Goal: Information Seeking & Learning: Learn about a topic

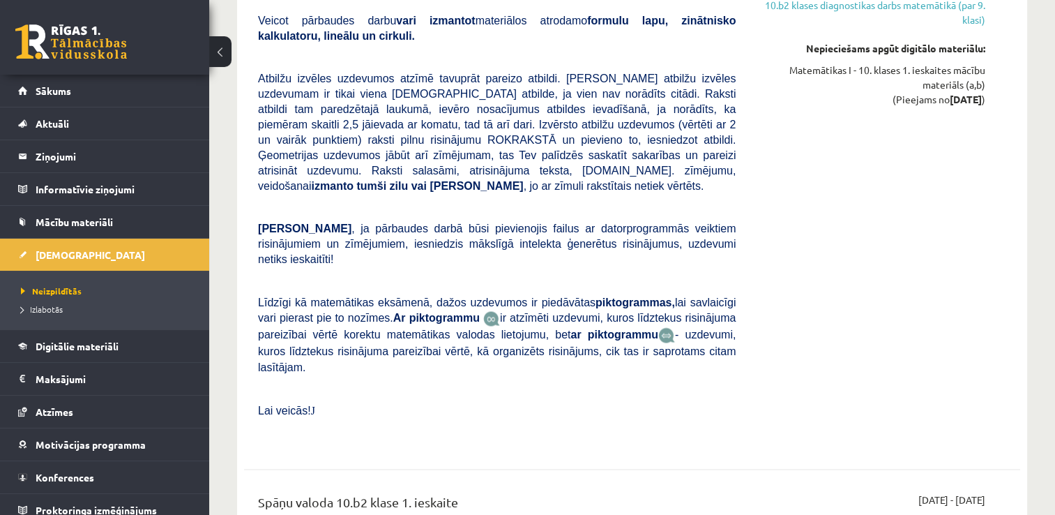
scroll to position [2280, 0]
click at [59, 88] on span "Sākums" at bounding box center [54, 90] width 36 height 13
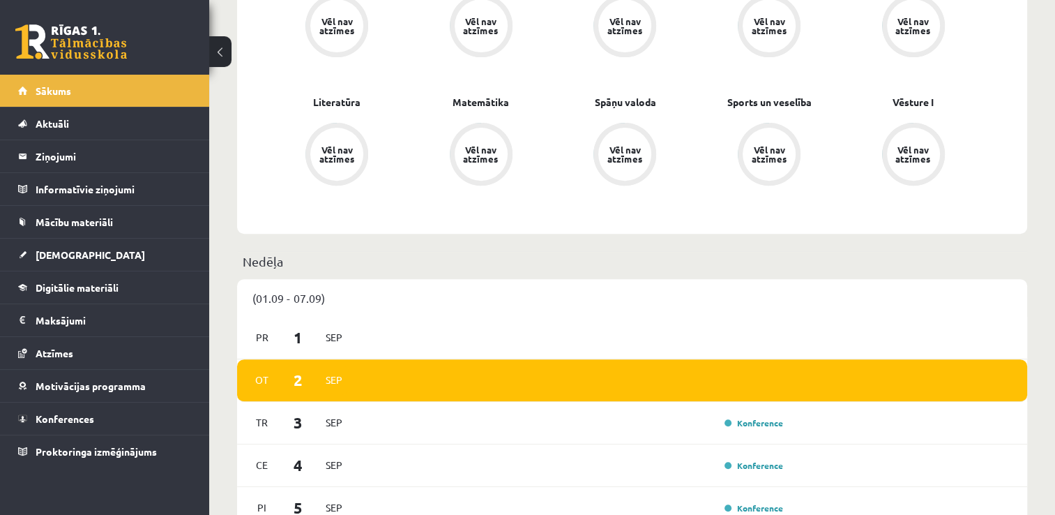
scroll to position [484, 0]
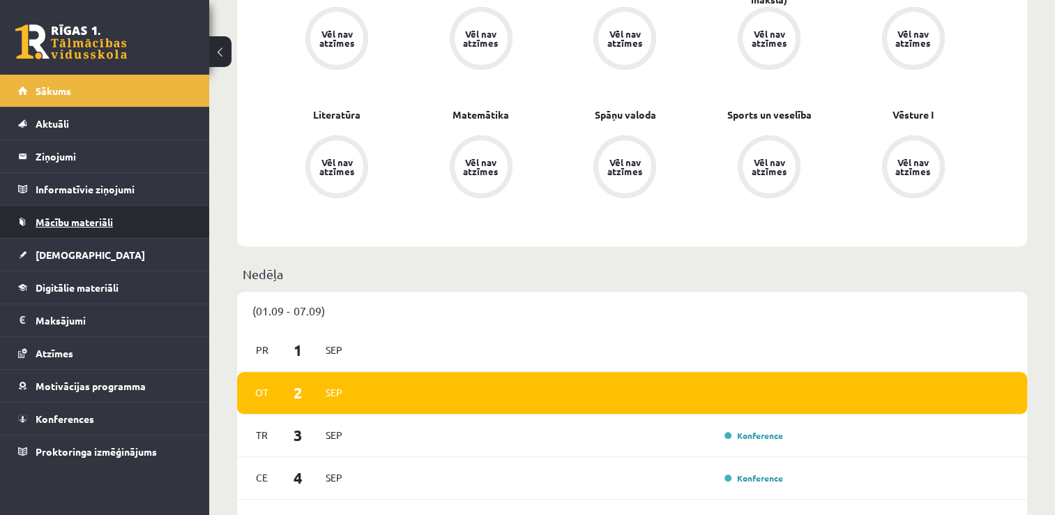
click at [102, 225] on span "Mācību materiāli" at bounding box center [74, 221] width 77 height 13
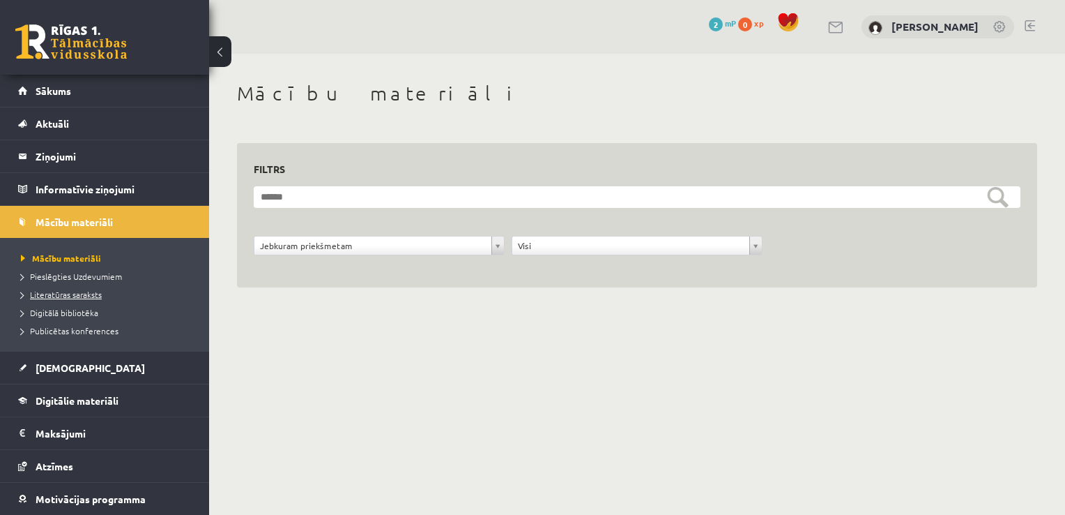
click at [98, 297] on span "Literatūras saraksts" at bounding box center [61, 294] width 81 height 11
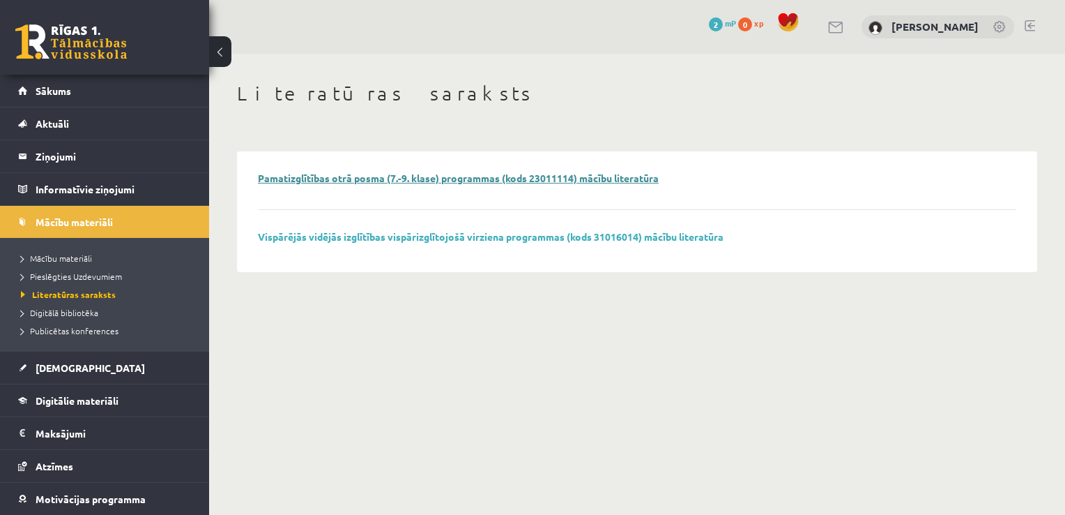
click at [321, 174] on link "Pamatizglītības otrā posma (7.-9. klase) programmas (kods 23011114) mācību lite…" at bounding box center [458, 178] width 401 height 13
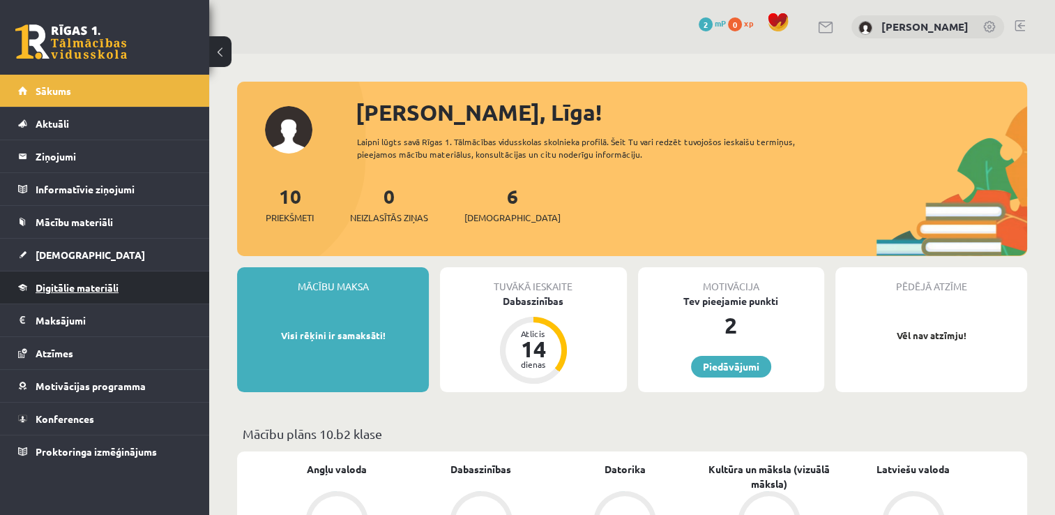
click at [145, 284] on link "Digitālie materiāli" at bounding box center [105, 287] width 174 height 32
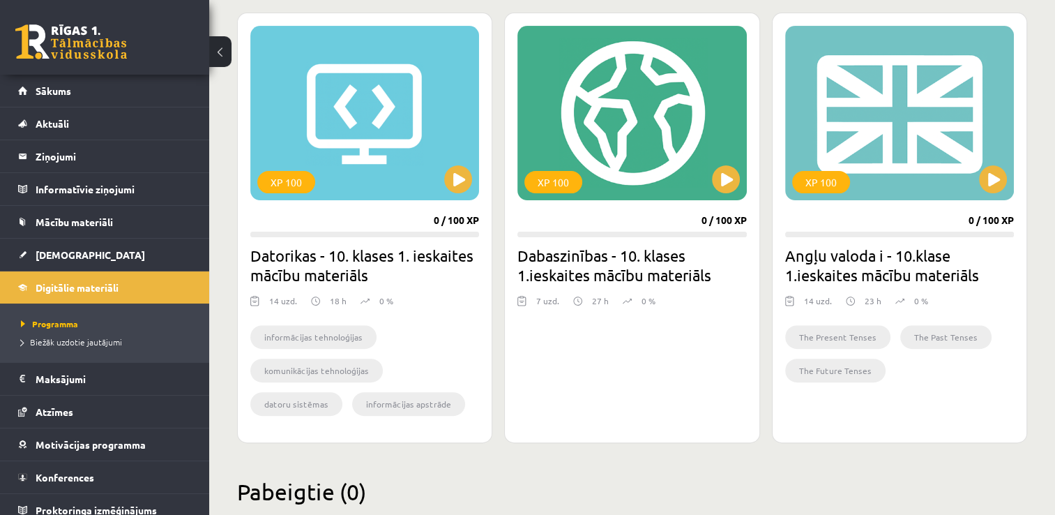
scroll to position [388, 0]
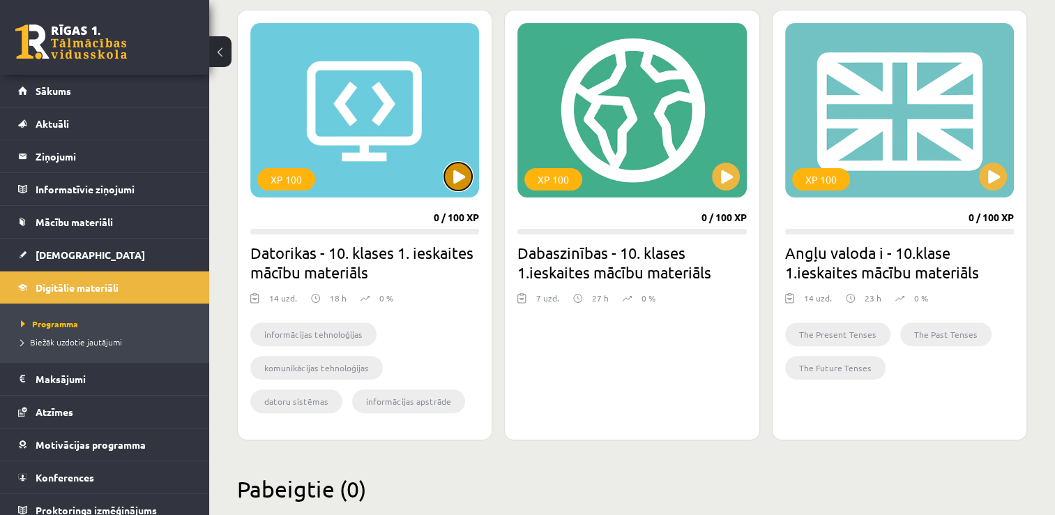
click at [450, 174] on button at bounding box center [458, 176] width 28 height 28
click at [459, 191] on div "XP 100" at bounding box center [364, 110] width 229 height 174
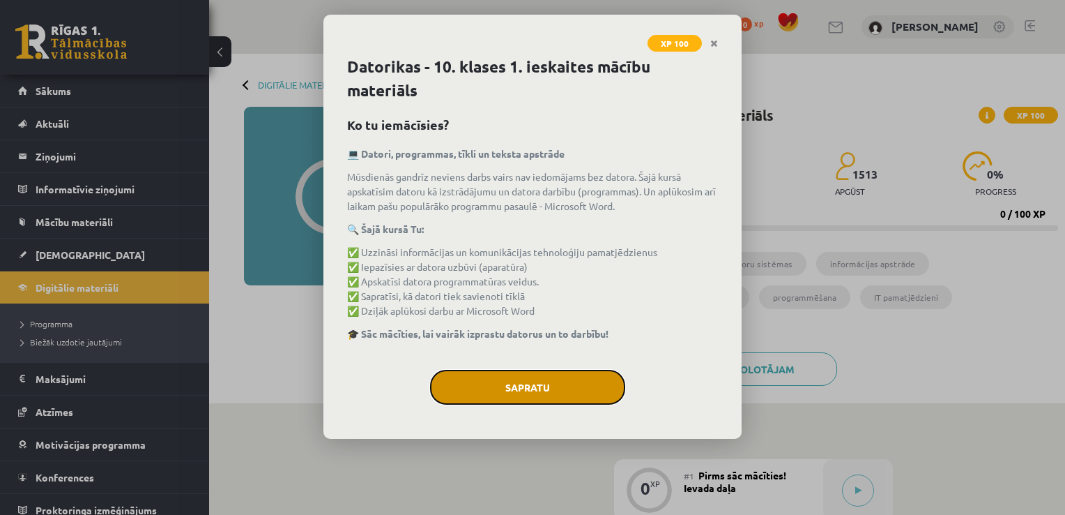
click at [558, 386] on button "Sapratu" at bounding box center [527, 387] width 195 height 35
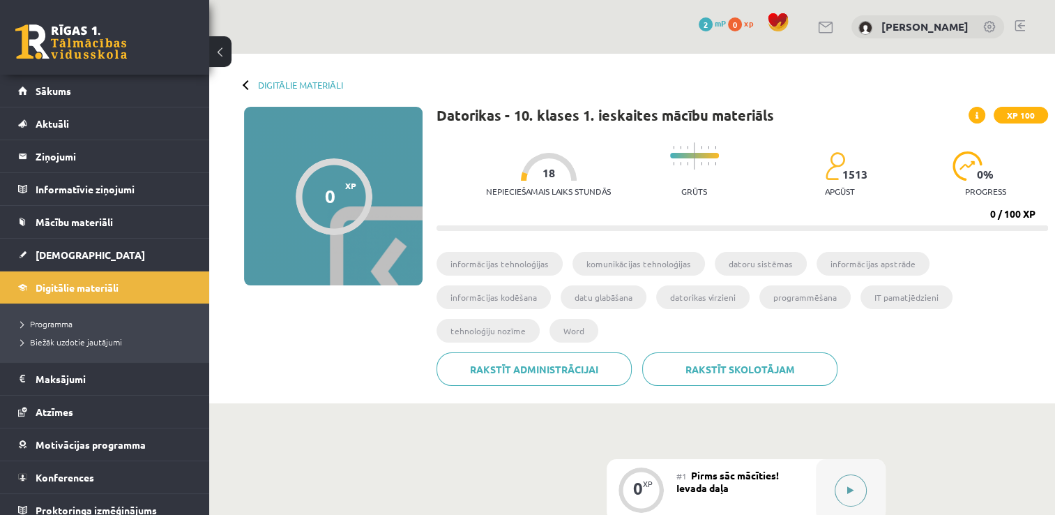
click at [848, 486] on icon at bounding box center [850, 490] width 6 height 8
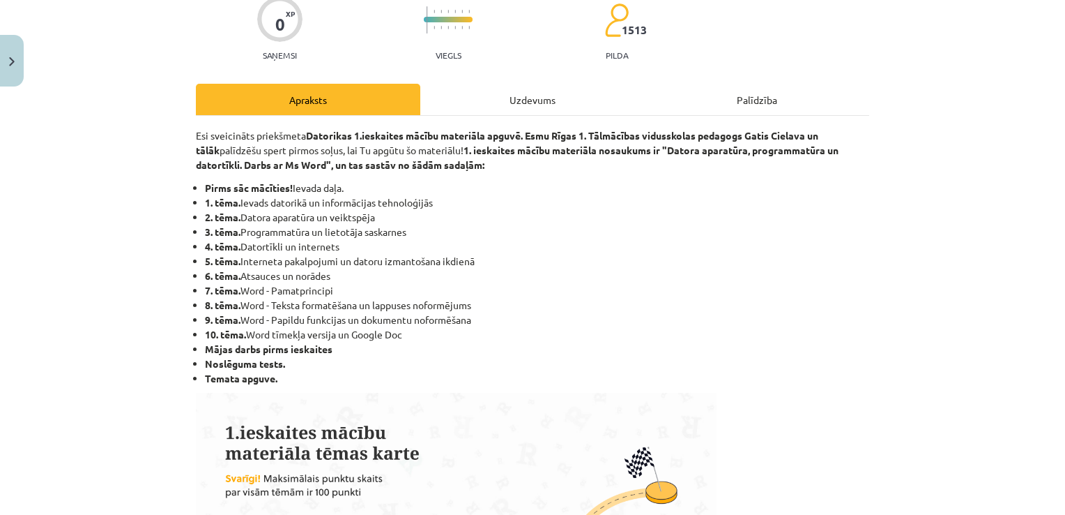
scroll to position [125, 0]
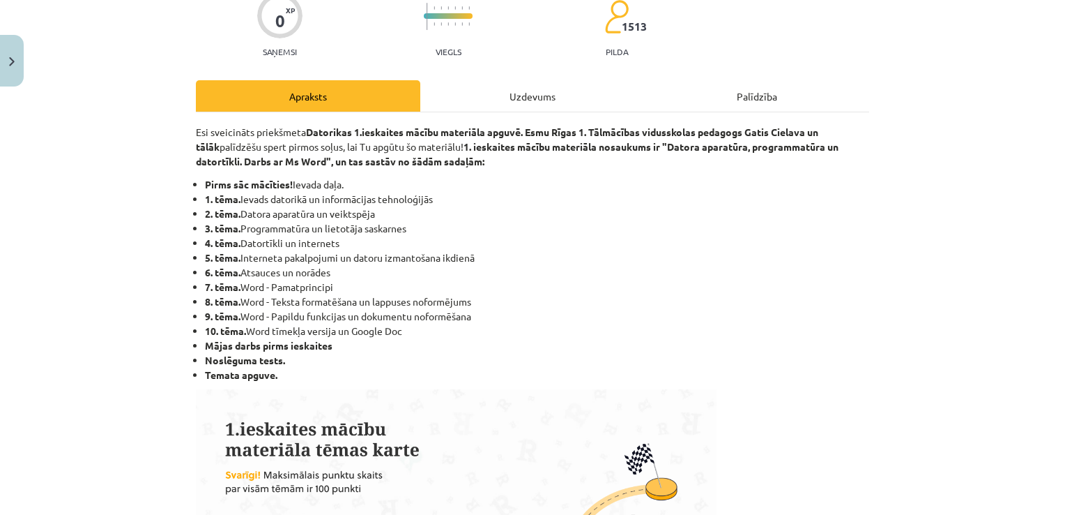
click at [525, 93] on div "Uzdevums" at bounding box center [532, 95] width 225 height 31
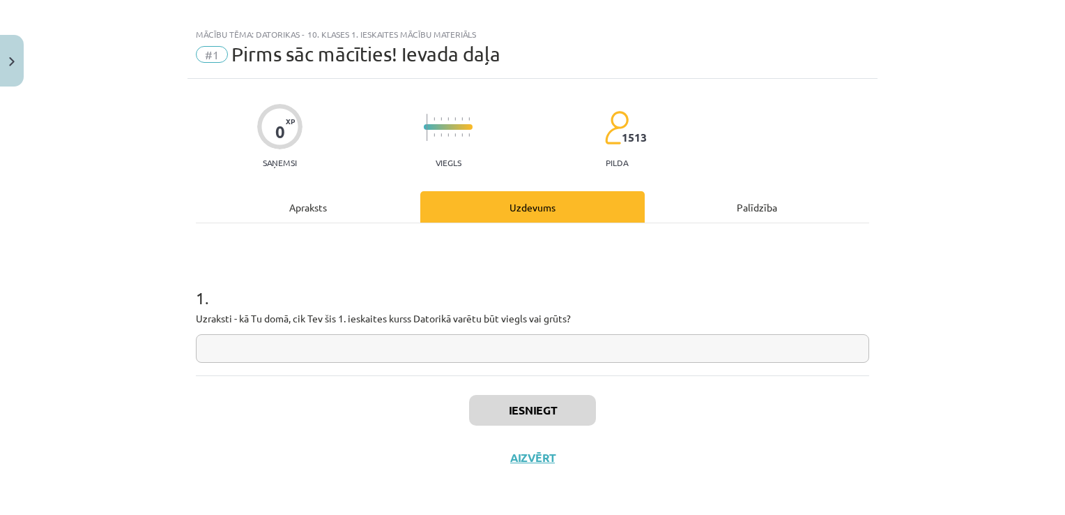
click at [738, 203] on div "Palīdzība" at bounding box center [757, 206] width 225 height 31
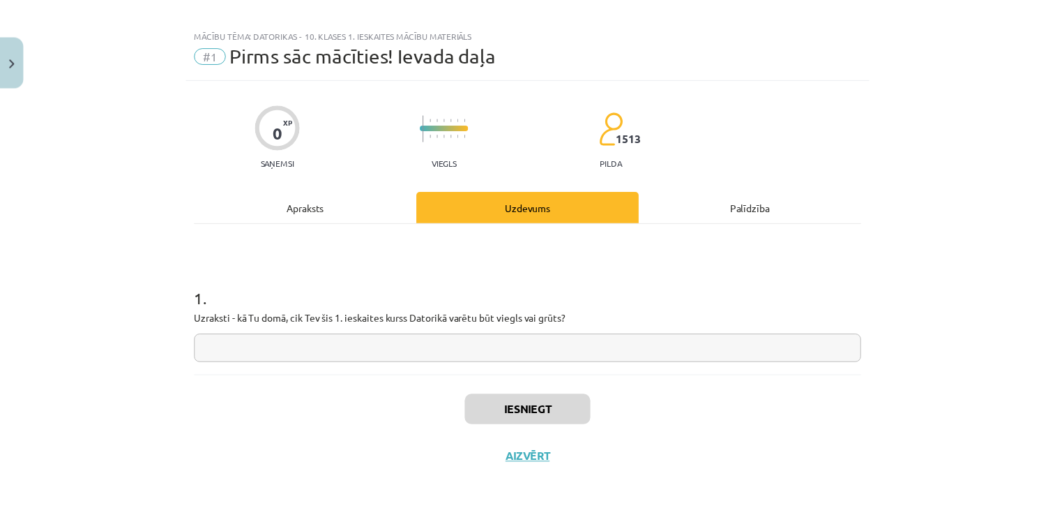
scroll to position [0, 0]
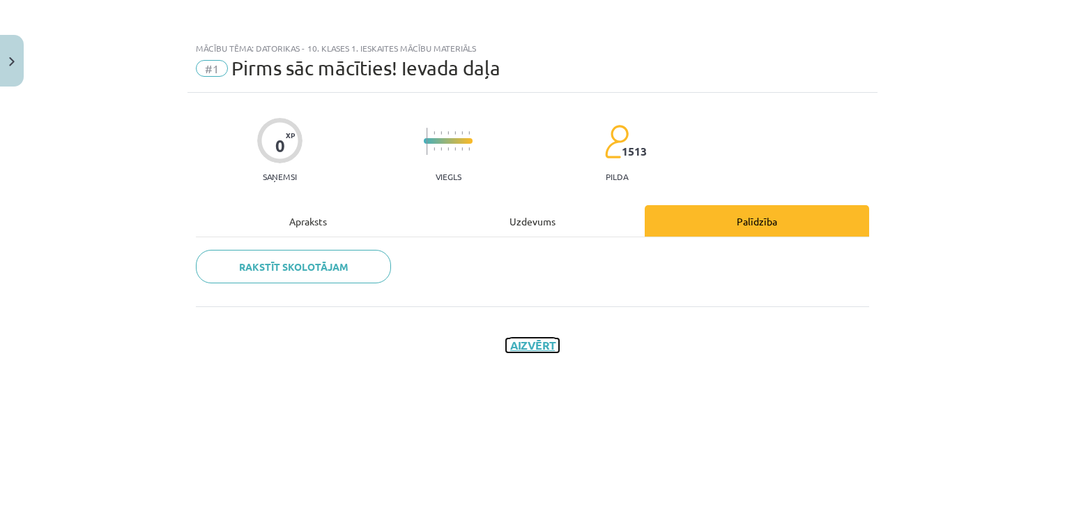
click at [527, 343] on button "Aizvērt" at bounding box center [532, 345] width 53 height 14
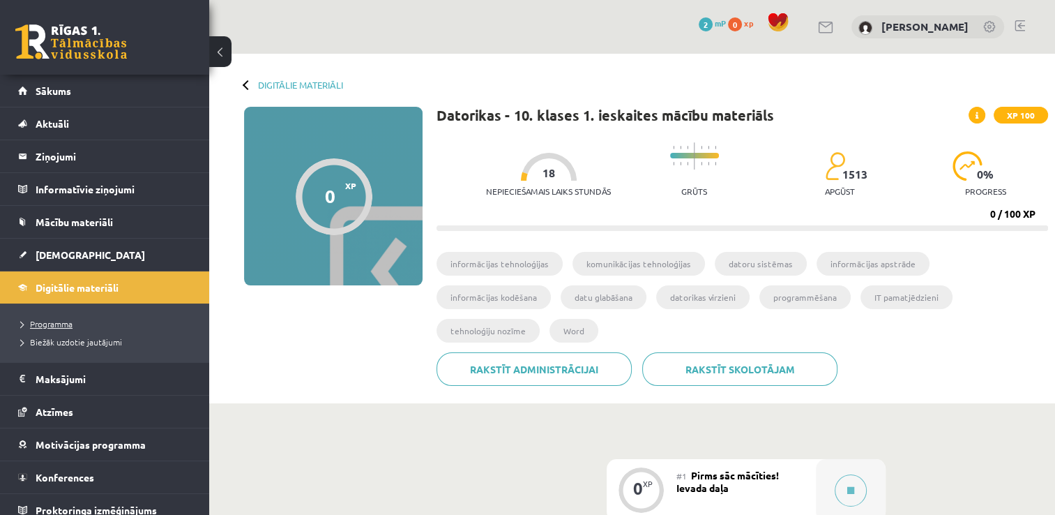
click at [61, 319] on span "Programma" at bounding box center [47, 323] width 52 height 11
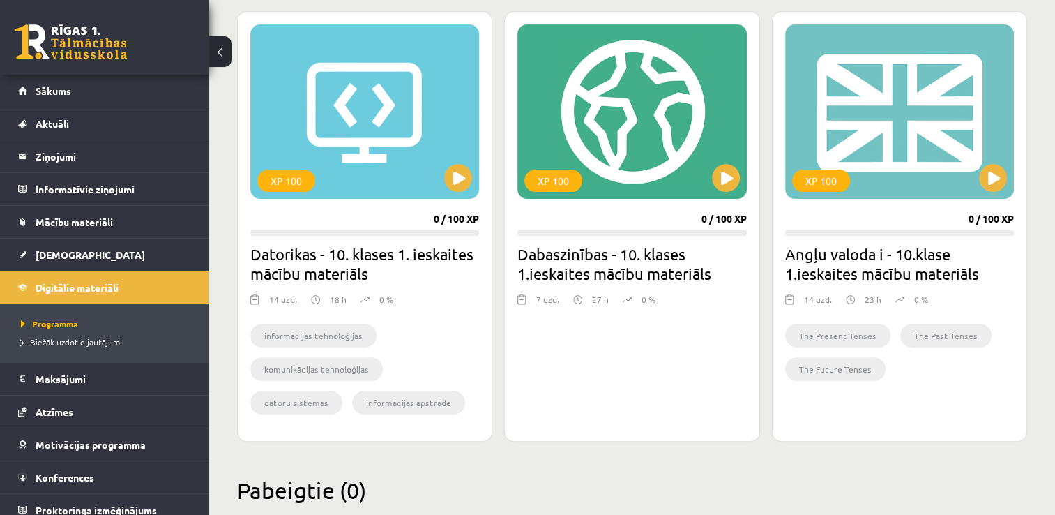
scroll to position [419, 0]
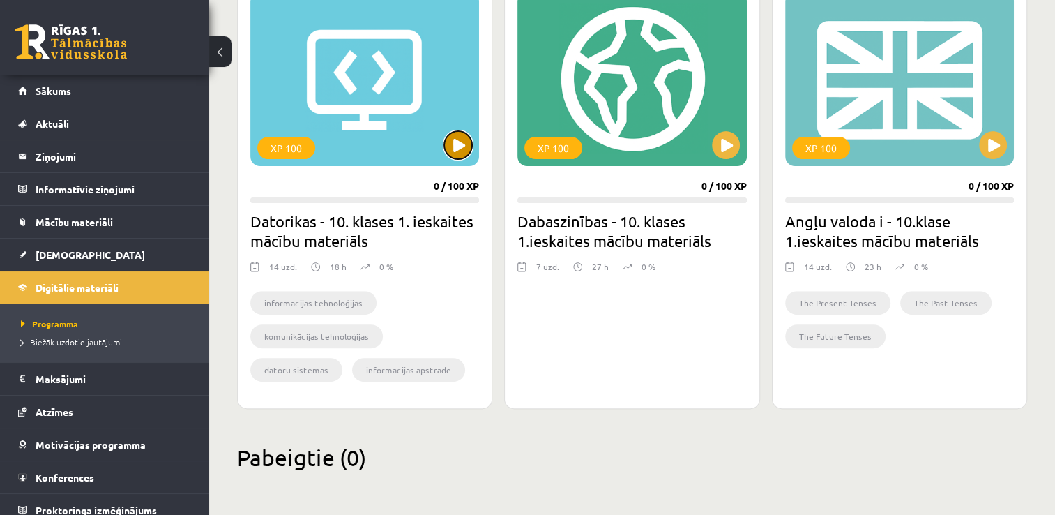
click at [454, 145] on button at bounding box center [458, 145] width 28 height 28
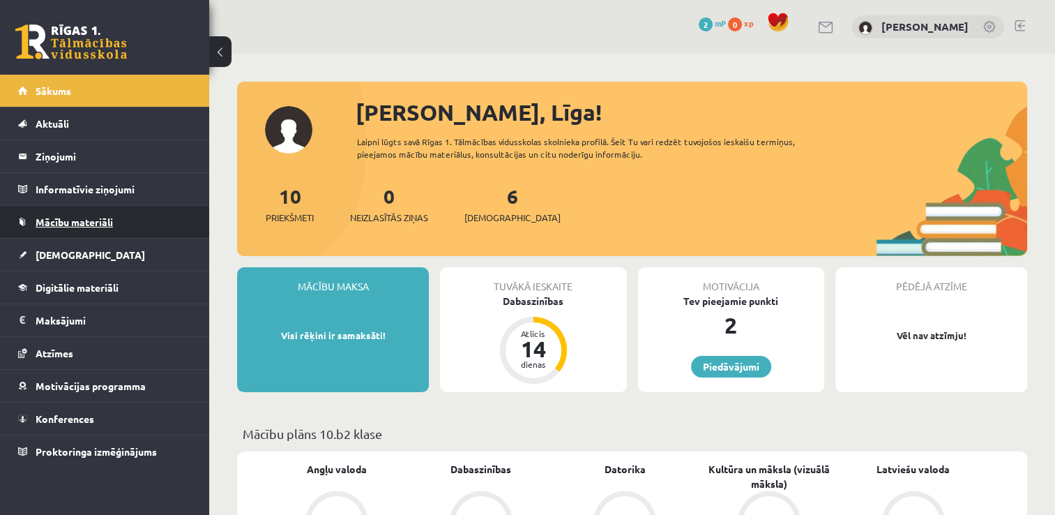
click at [114, 213] on link "Mācību materiāli" at bounding box center [105, 222] width 174 height 32
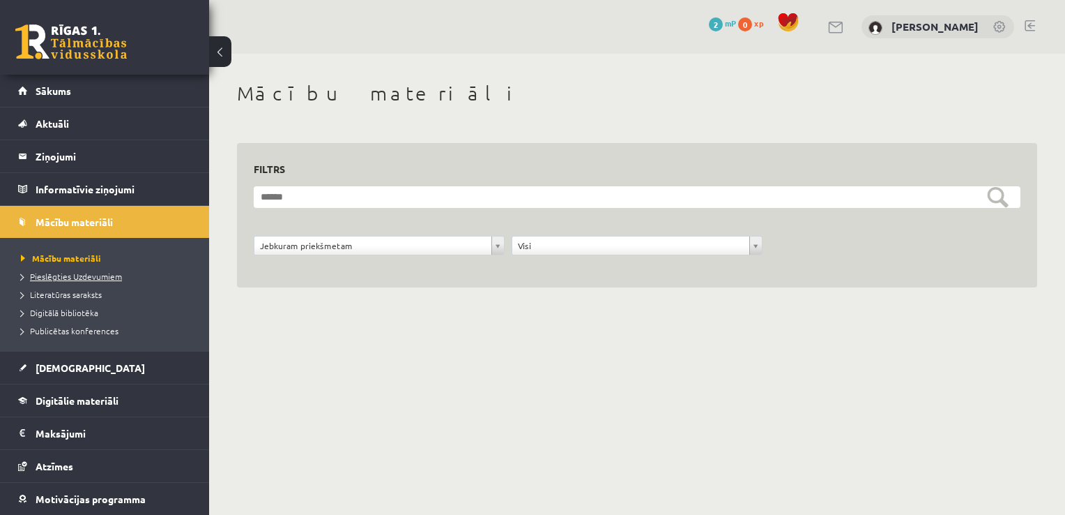
click at [102, 275] on span "Pieslēgties Uzdevumiem" at bounding box center [71, 276] width 101 height 11
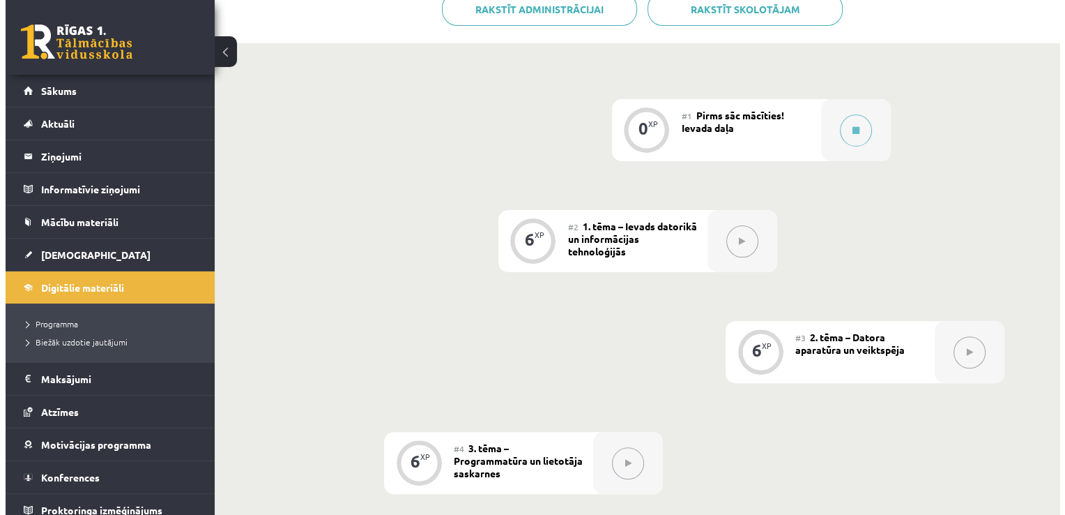
scroll to position [350, 0]
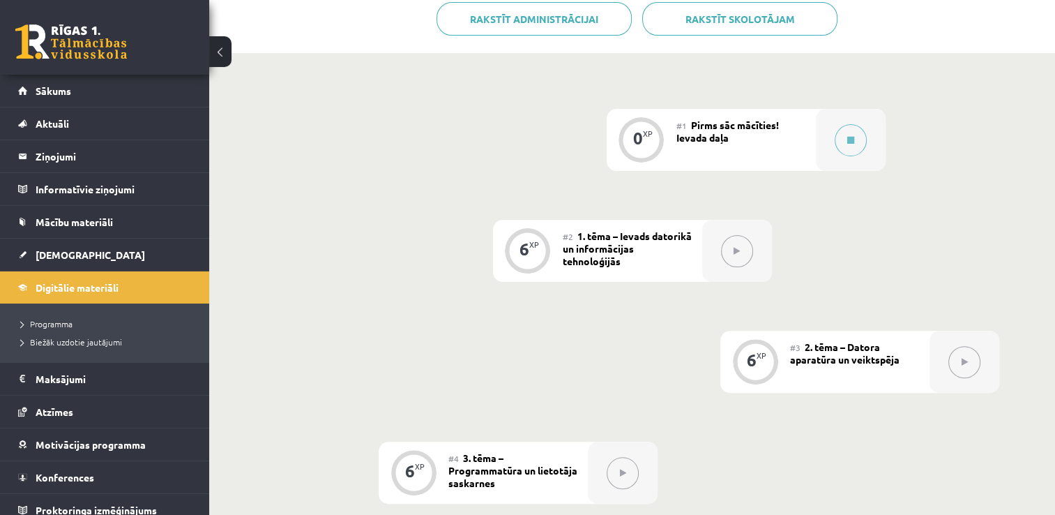
click at [524, 243] on div "6" at bounding box center [524, 249] width 10 height 13
click at [745, 235] on button at bounding box center [737, 251] width 32 height 32
click at [850, 136] on icon at bounding box center [850, 140] width 7 height 8
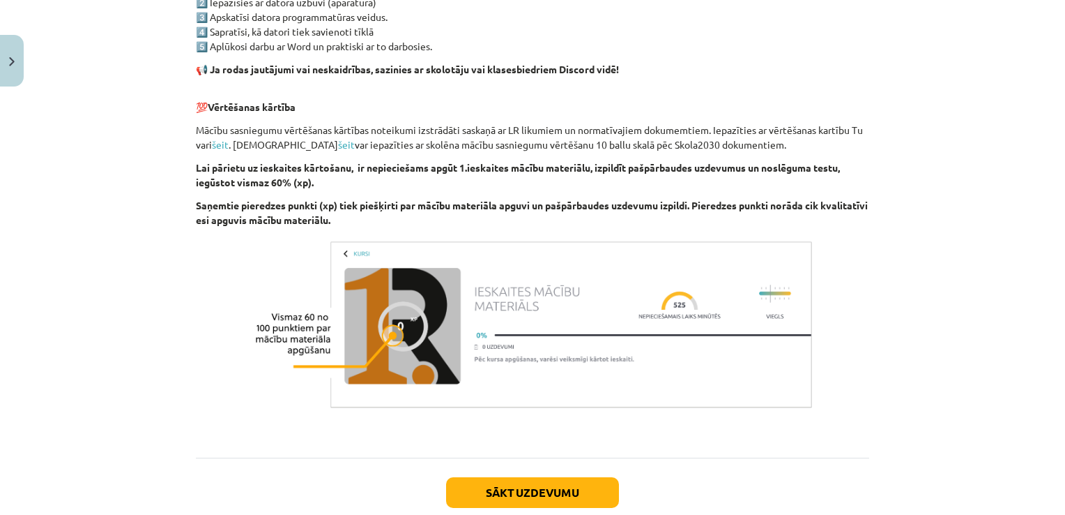
scroll to position [964, 0]
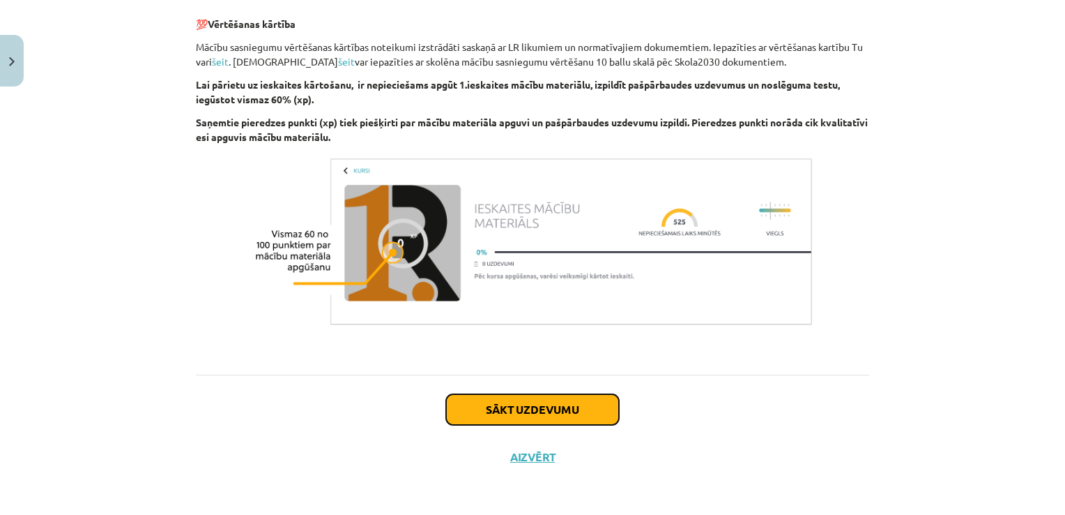
click at [480, 403] on button "Sākt uzdevumu" at bounding box center [532, 409] width 173 height 31
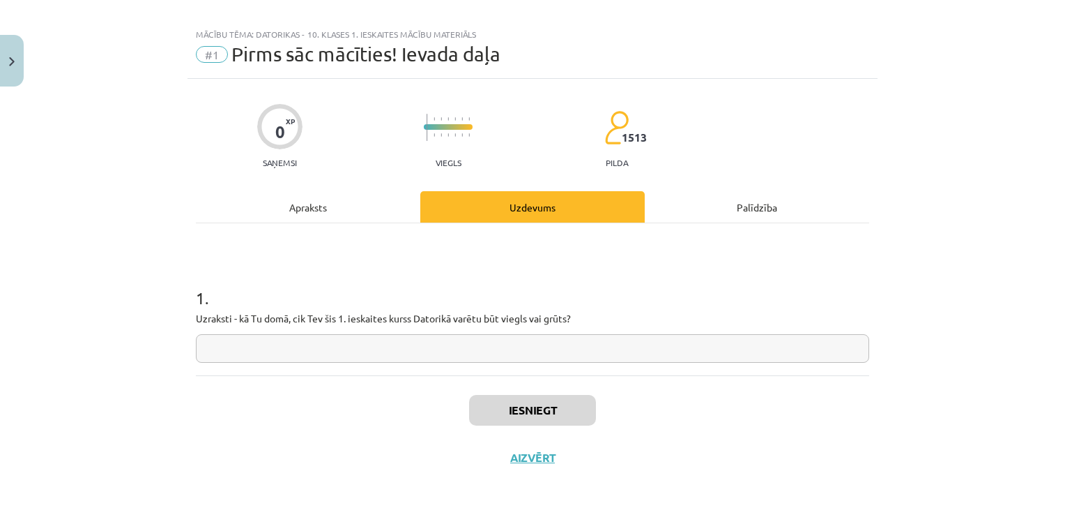
click at [309, 346] on input "text" at bounding box center [533, 348] width 674 height 29
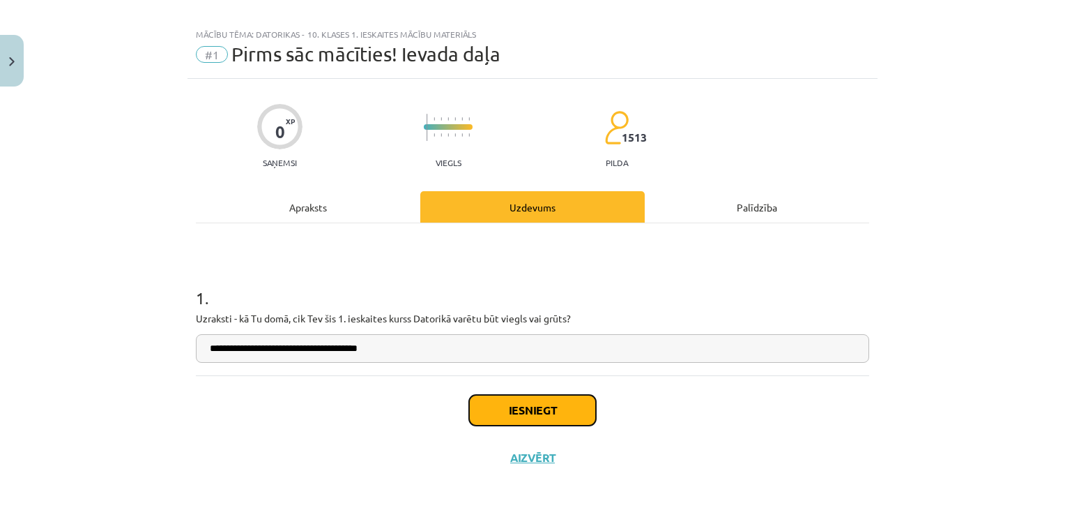
click at [506, 410] on button "Iesniegt" at bounding box center [532, 410] width 127 height 31
click at [231, 347] on input "**********" at bounding box center [533, 348] width 674 height 29
type input "**********"
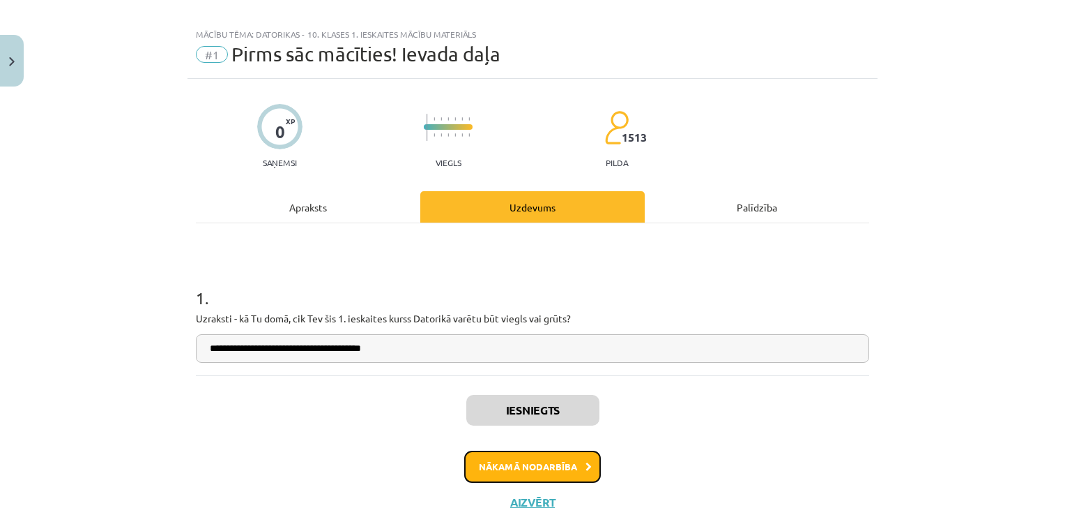
click at [494, 463] on button "Nākamā nodarbība" at bounding box center [532, 466] width 137 height 32
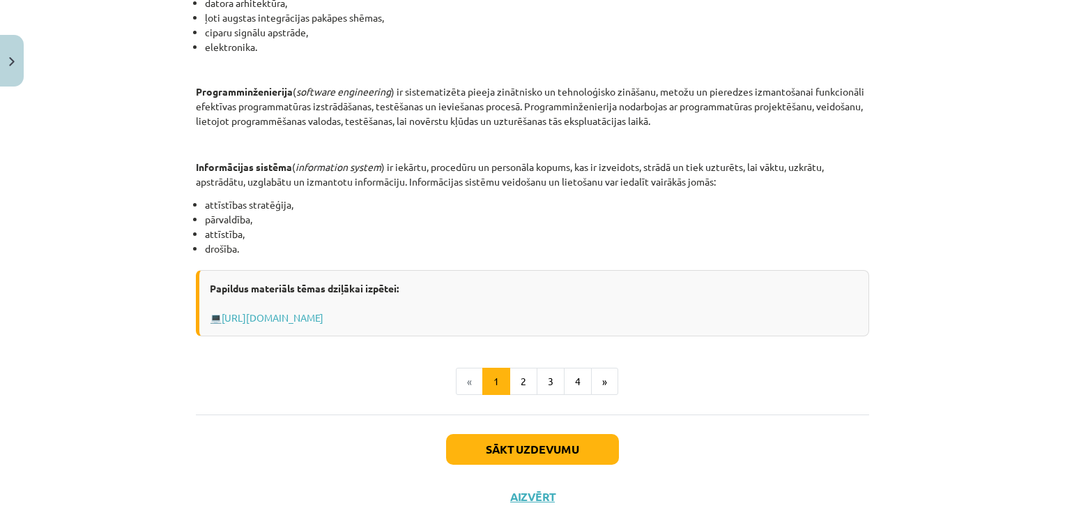
scroll to position [677, 0]
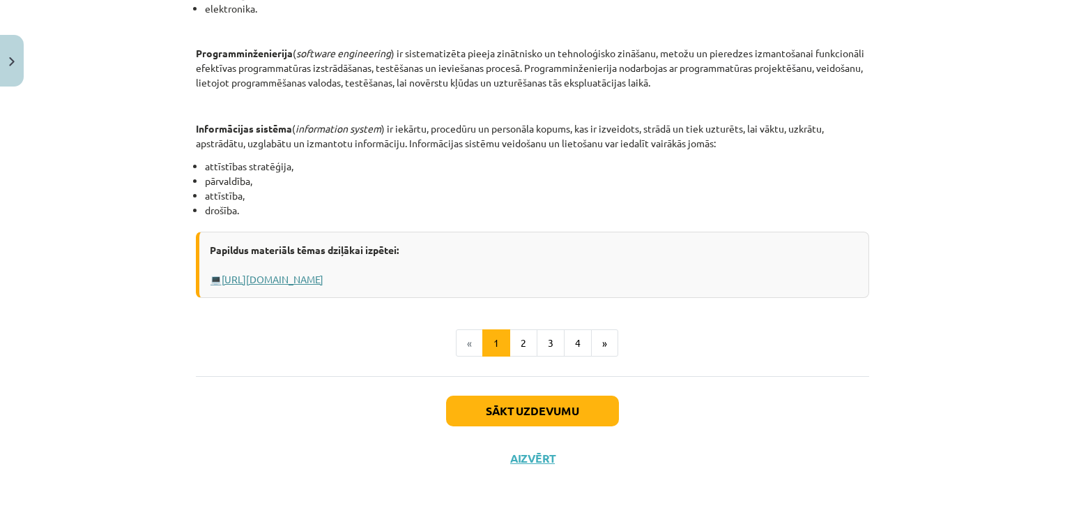
click at [324, 277] on link "[URL][DOMAIN_NAME]" at bounding box center [273, 279] width 102 height 13
